Goal: Find specific page/section

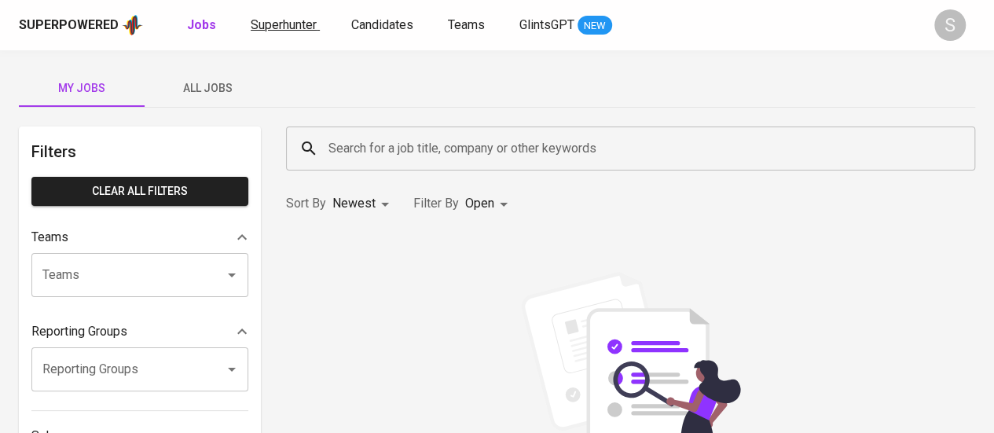
click at [261, 34] on link "Superhunter" at bounding box center [285, 26] width 69 height 20
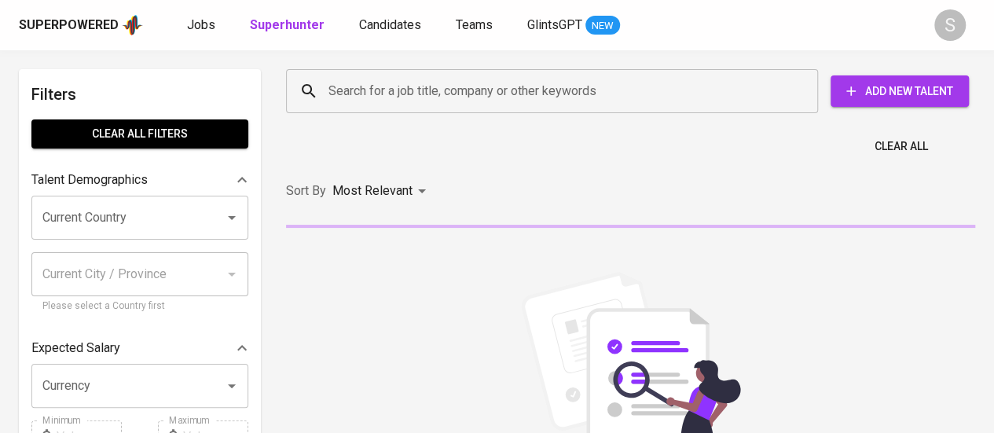
click at [524, 86] on input "Search for a job title, company or other keywords" at bounding box center [555, 91] width 463 height 30
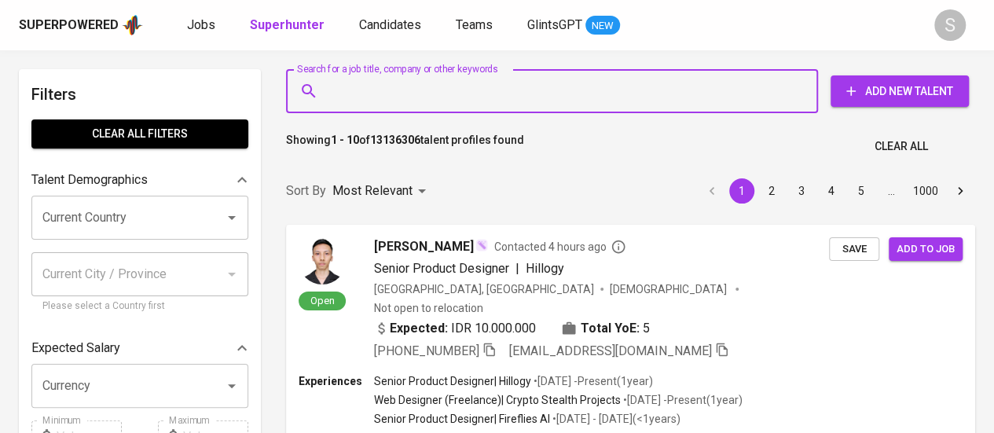
paste input "[EMAIL_ADDRESS][DOMAIN_NAME]"
type input "[EMAIL_ADDRESS][DOMAIN_NAME]"
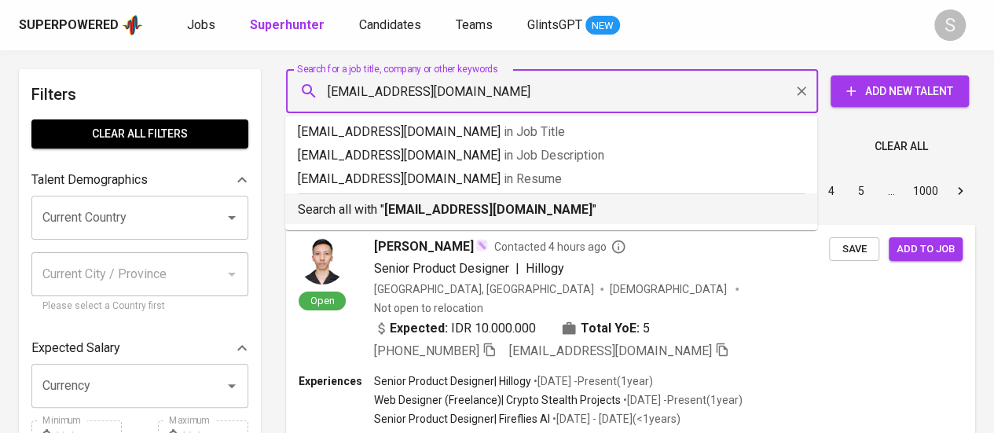
click at [471, 219] on li "Search all with " [EMAIL_ADDRESS][DOMAIN_NAME] "" at bounding box center [551, 208] width 532 height 31
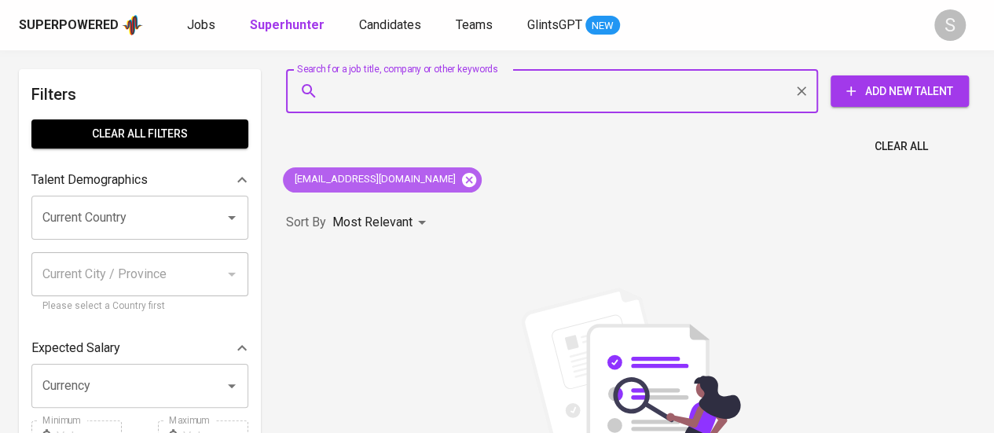
click at [462, 184] on icon at bounding box center [469, 179] width 14 height 14
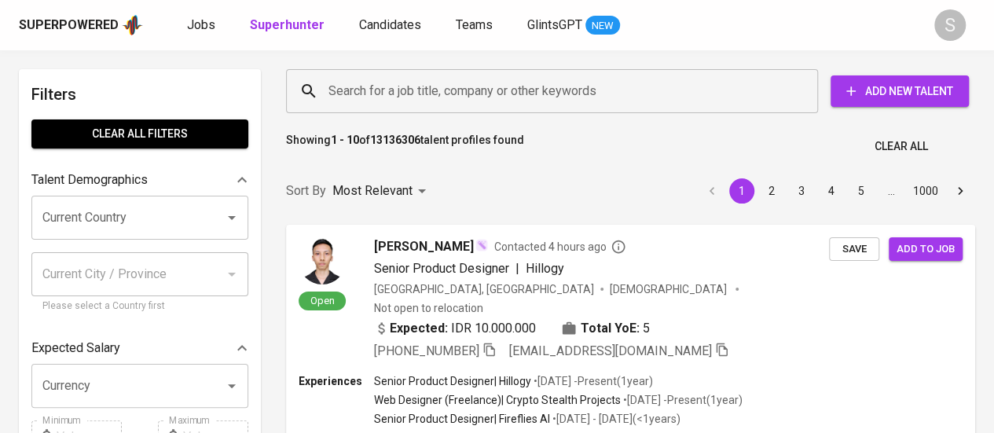
click at [426, 86] on input "Search for a job title, company or other keywords" at bounding box center [555, 91] width 463 height 30
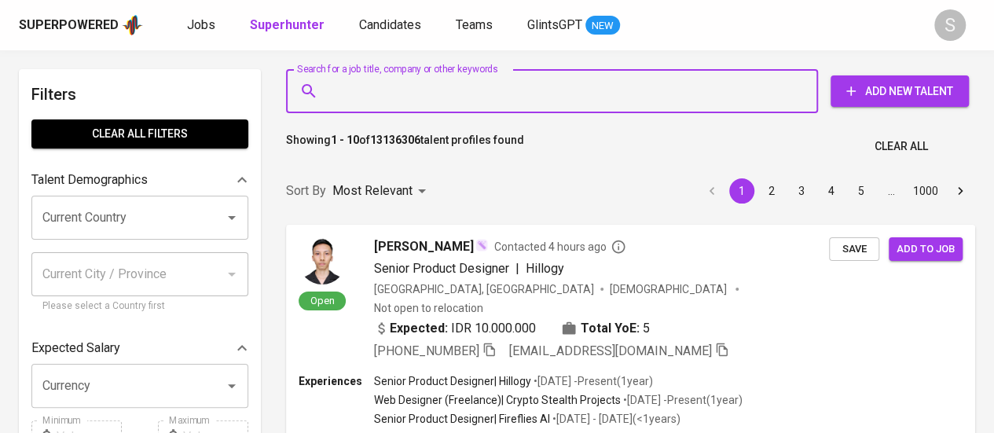
paste input "[EMAIL_ADDRESS][DOMAIN_NAME]"
type input "[EMAIL_ADDRESS][DOMAIN_NAME]"
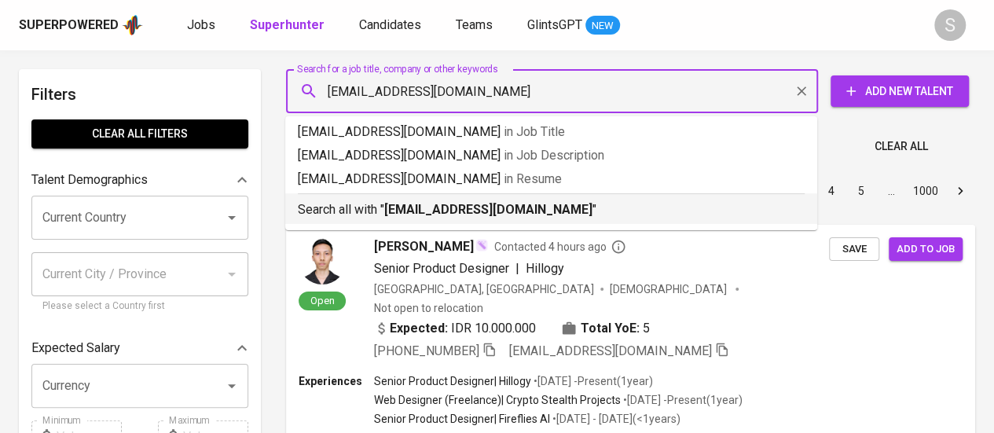
click at [432, 211] on b "[EMAIL_ADDRESS][DOMAIN_NAME]" at bounding box center [488, 209] width 208 height 15
click at [465, 210] on div "Sort By Most Relevant MOST_RELEVANT 1 2 3 4 5 … 1000" at bounding box center [631, 191] width 708 height 48
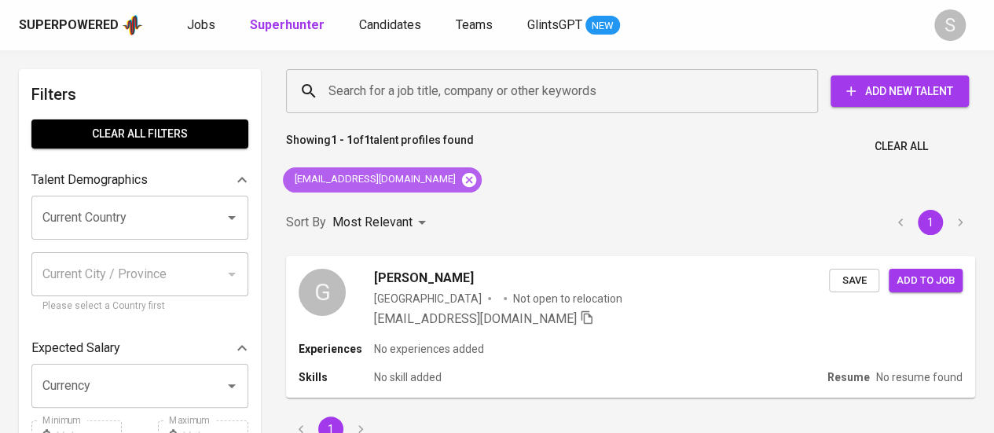
click at [460, 171] on icon at bounding box center [468, 179] width 17 height 17
